Goal: Task Accomplishment & Management: Complete application form

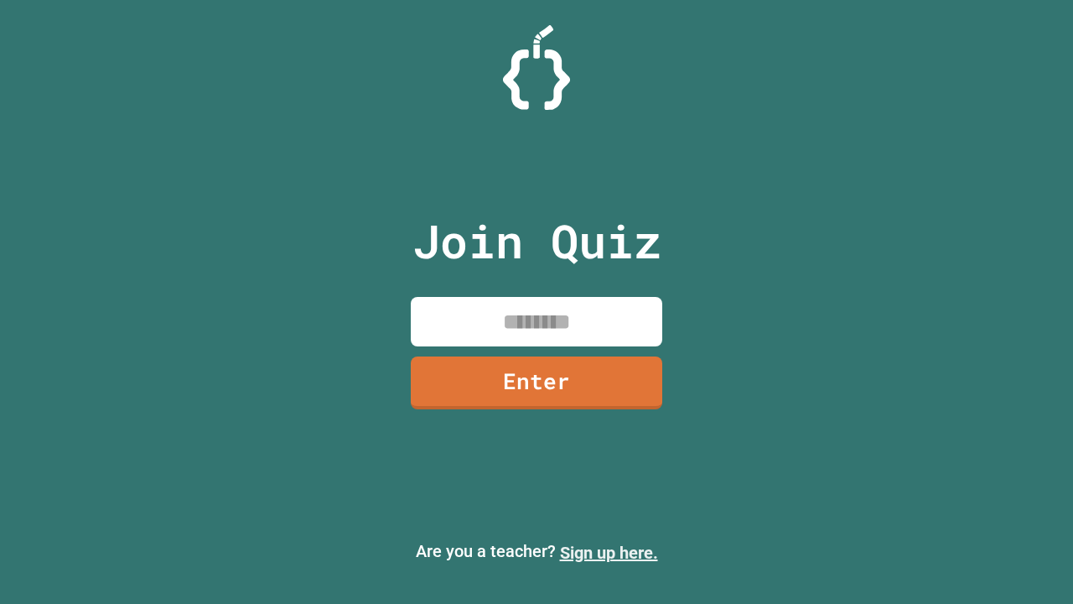
click at [609, 553] on link "Sign up here." at bounding box center [609, 553] width 98 height 20
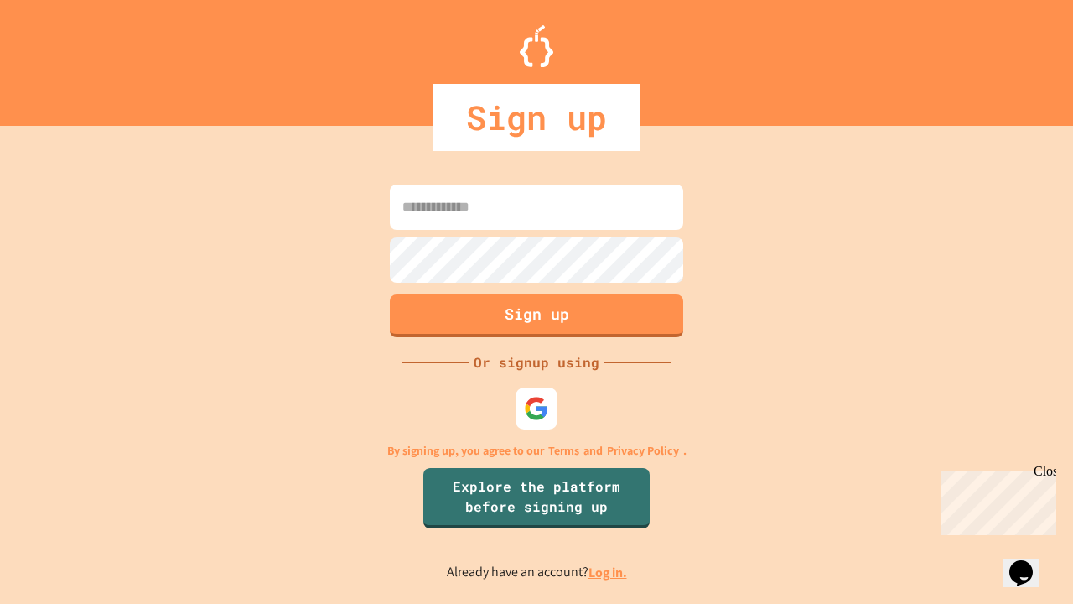
click at [609, 572] on link "Log in." at bounding box center [608, 573] width 39 height 18
